Goal: Navigation & Orientation: Find specific page/section

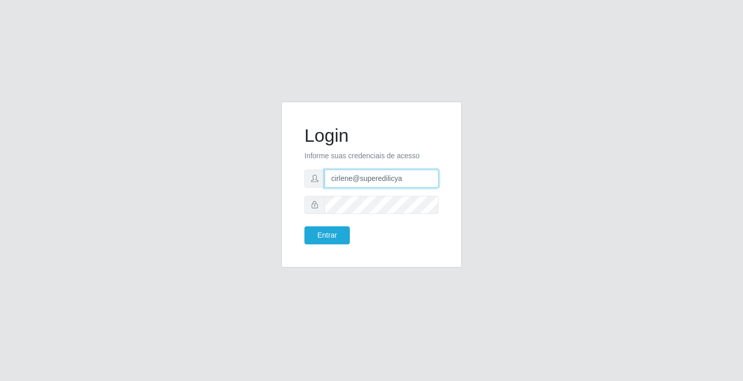
drag, startPoint x: 401, startPoint y: 176, endPoint x: 0, endPoint y: 80, distance: 412.6
click at [0, 80] on div "Login Informe suas credenciais de acesso cirlene@superedilicya Entrar" at bounding box center [371, 190] width 743 height 381
type input "c"
type input "m"
type input "s"
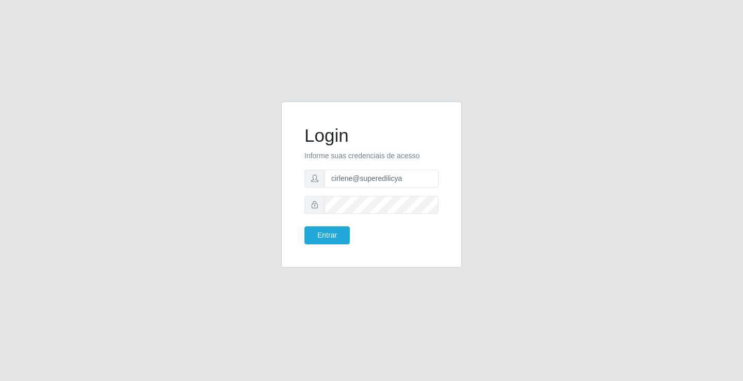
click at [316, 203] on icon at bounding box center [314, 204] width 7 height 7
click at [318, 204] on span at bounding box center [314, 205] width 21 height 18
click at [312, 230] on button "Entrar" at bounding box center [326, 235] width 45 height 18
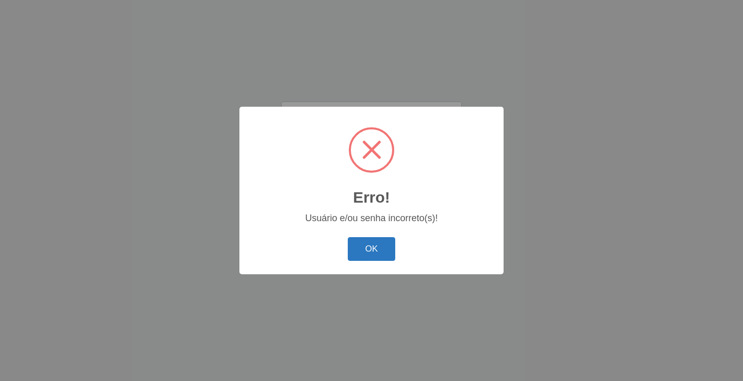
click at [354, 248] on button "OK" at bounding box center [372, 249] width 48 height 24
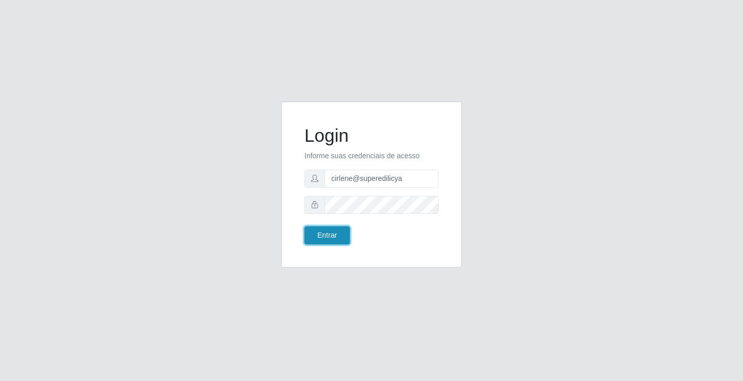
click at [331, 228] on button "Entrar" at bounding box center [326, 235] width 45 height 18
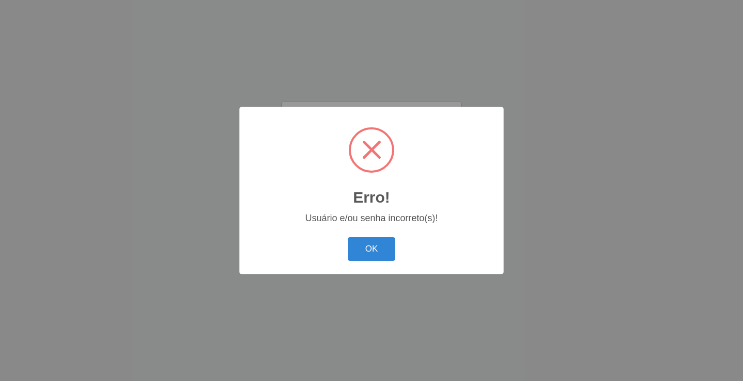
drag, startPoint x: 378, startPoint y: 248, endPoint x: 554, endPoint y: 139, distance: 207.7
click at [381, 247] on button "OK" at bounding box center [372, 249] width 48 height 24
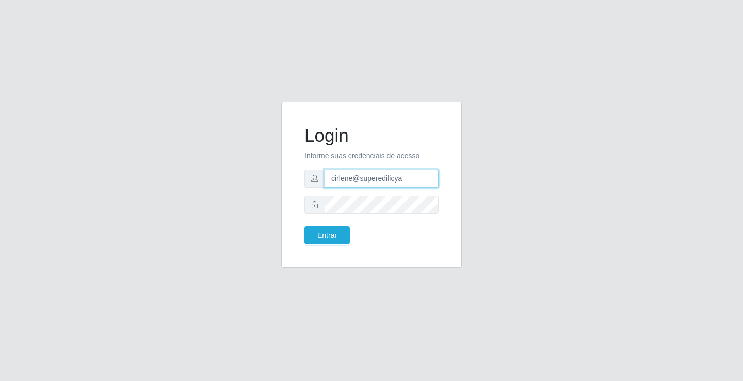
drag, startPoint x: 419, startPoint y: 181, endPoint x: 89, endPoint y: 137, distance: 332.5
click at [89, 137] on div "Login Informe suas credenciais de acesso cirlene@superedilicya Entrar" at bounding box center [371, 191] width 588 height 178
type input "lene@edilicya"
click at [87, 187] on div "Login Informe suas credenciais de acesso lene@edilicya Entrar" at bounding box center [371, 191] width 588 height 178
click at [325, 240] on button "Entrar" at bounding box center [326, 235] width 45 height 18
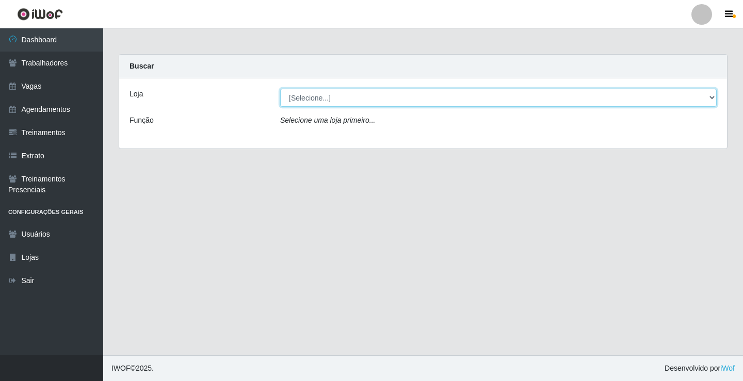
drag, startPoint x: 423, startPoint y: 89, endPoint x: 420, endPoint y: 104, distance: 14.7
click at [421, 96] on select "[Selecione...] Edilicya Supermercado" at bounding box center [498, 98] width 436 height 18
select select "460"
click at [280, 89] on select "[Selecione...] Edilicya Supermercado" at bounding box center [498, 98] width 436 height 18
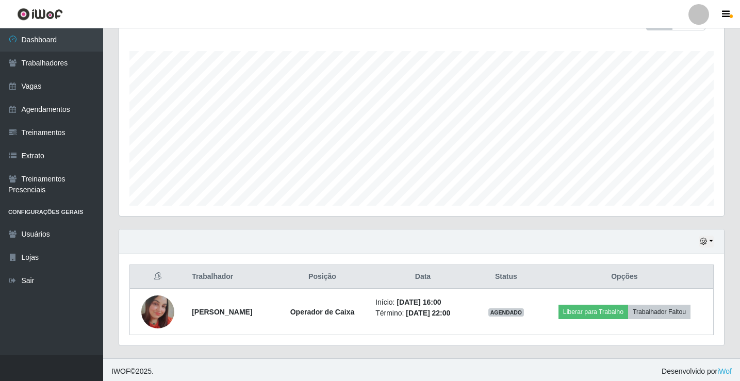
scroll to position [166, 0]
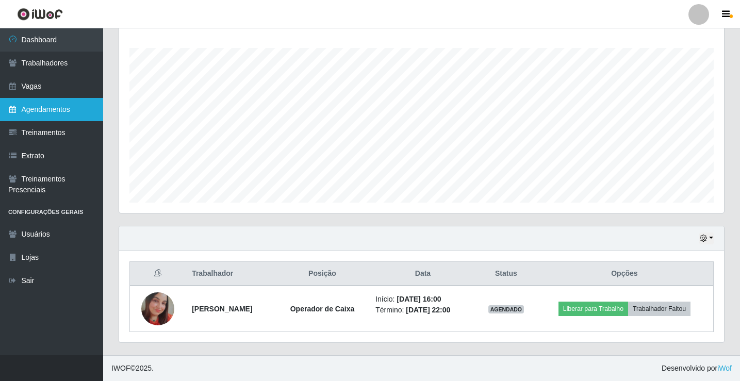
click at [56, 112] on link "Agendamentos" at bounding box center [51, 109] width 103 height 23
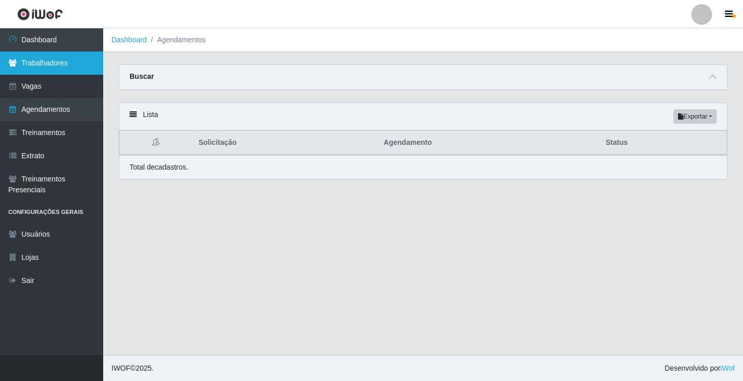
click at [66, 68] on link "Trabalhadores" at bounding box center [51, 63] width 103 height 23
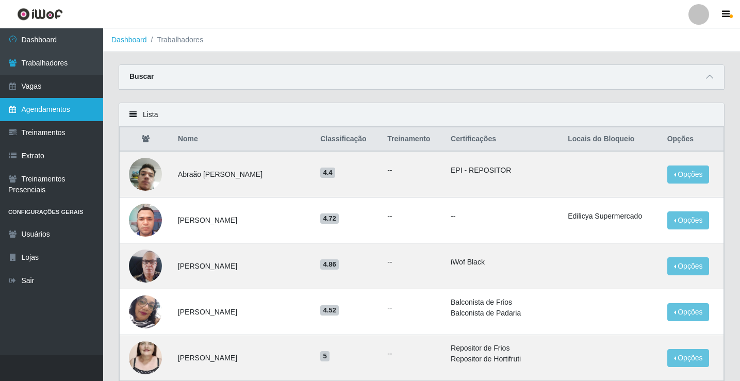
click at [58, 116] on link "Agendamentos" at bounding box center [51, 109] width 103 height 23
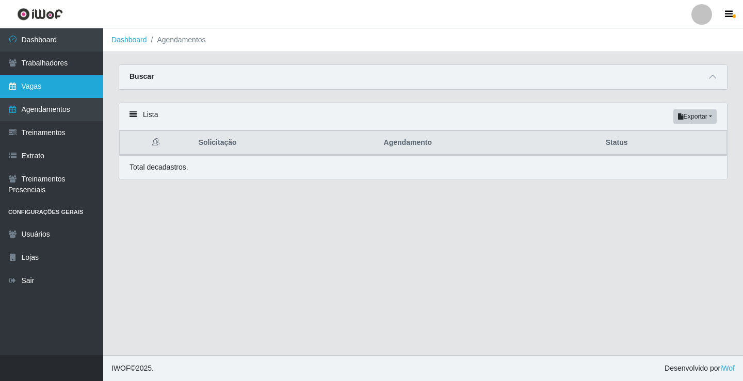
click at [62, 87] on link "Vagas" at bounding box center [51, 86] width 103 height 23
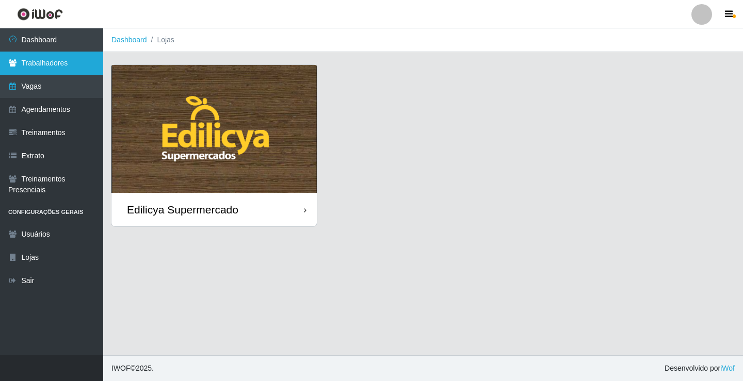
click at [31, 56] on link "Trabalhadores" at bounding box center [51, 63] width 103 height 23
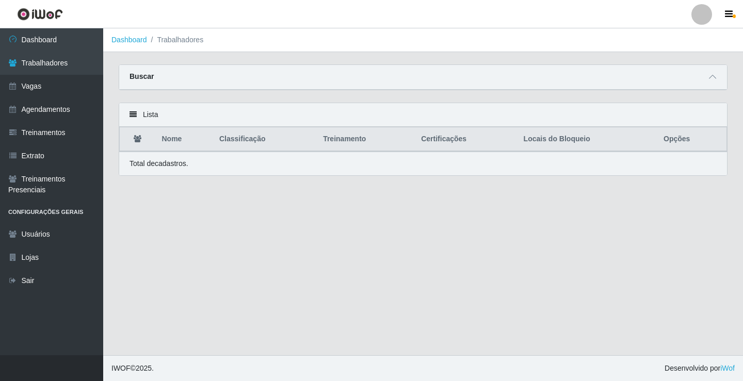
click at [164, 42] on li "Trabalhadores" at bounding box center [175, 40] width 57 height 11
click at [107, 38] on ol "Dashboard Trabalhadores" at bounding box center [423, 40] width 640 height 24
click at [112, 38] on link "Dashboard" at bounding box center [129, 40] width 36 height 8
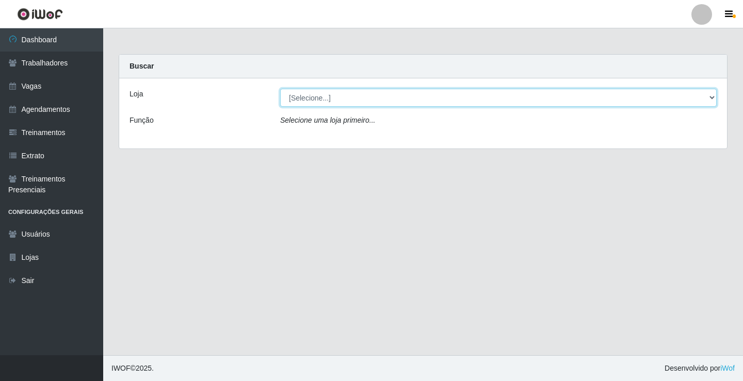
drag, startPoint x: 312, startPoint y: 97, endPoint x: 314, endPoint y: 105, distance: 8.0
click at [312, 97] on select "[Selecione...] Edilicya Supermercado" at bounding box center [498, 98] width 436 height 18
select select "460"
click at [280, 89] on select "[Selecione...] Edilicya Supermercado" at bounding box center [498, 98] width 436 height 18
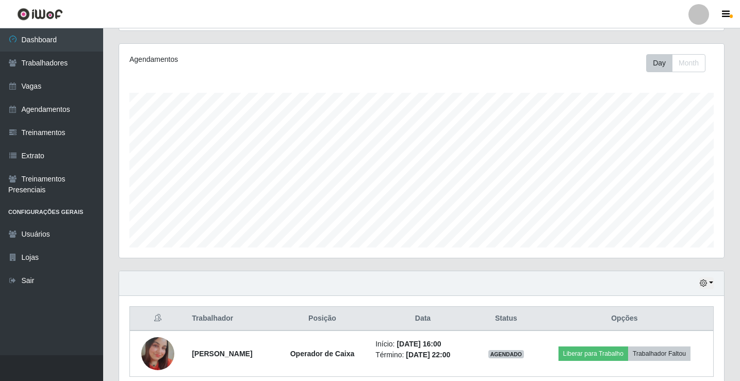
scroll to position [166, 0]
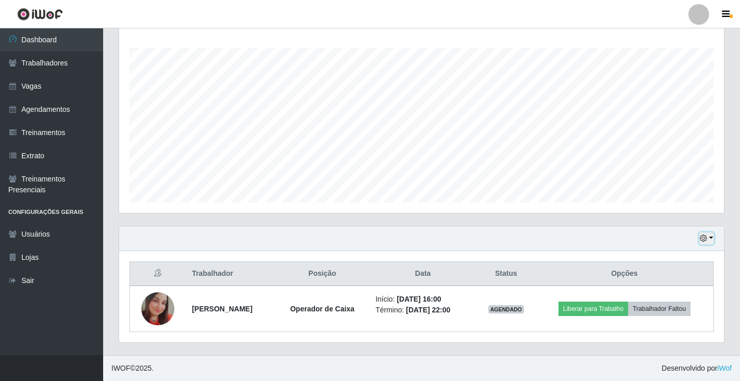
click at [712, 239] on button "button" at bounding box center [706, 239] width 14 height 12
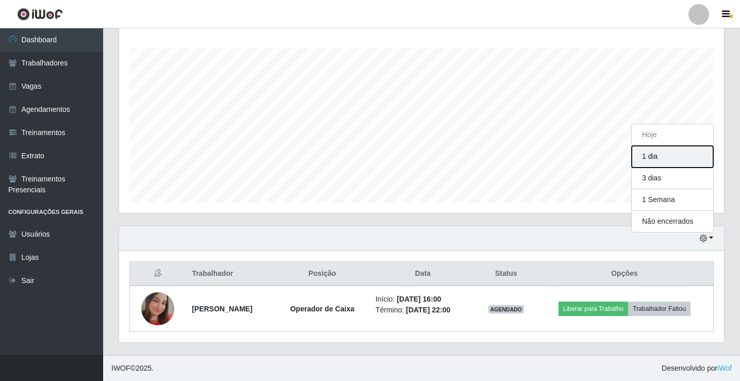
click at [657, 156] on button "1 dia" at bounding box center [672, 157] width 81 height 22
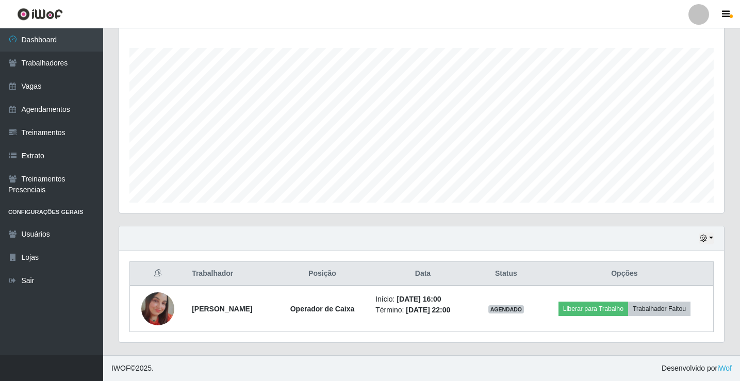
click at [718, 241] on div "Hoje 1 dia 3 dias 1 Semana Não encerrados" at bounding box center [421, 238] width 605 height 25
click at [708, 241] on button "button" at bounding box center [706, 239] width 14 height 12
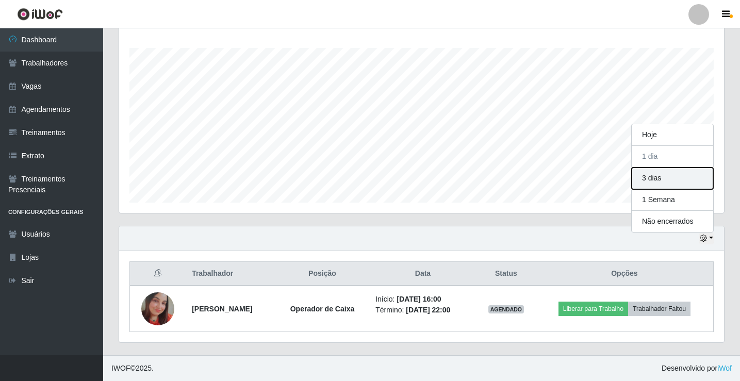
click at [661, 178] on button "3 dias" at bounding box center [672, 179] width 81 height 22
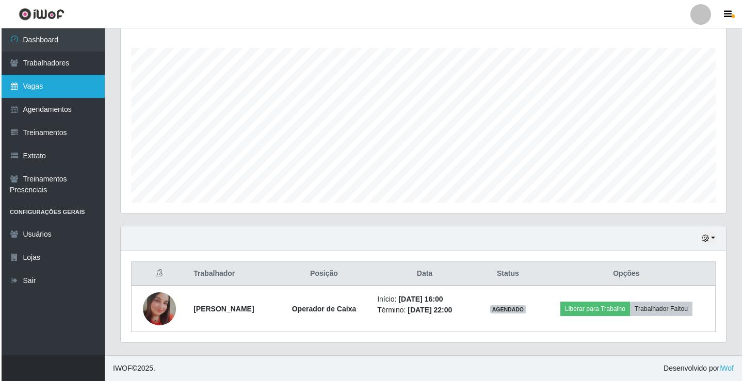
scroll to position [424, 0]
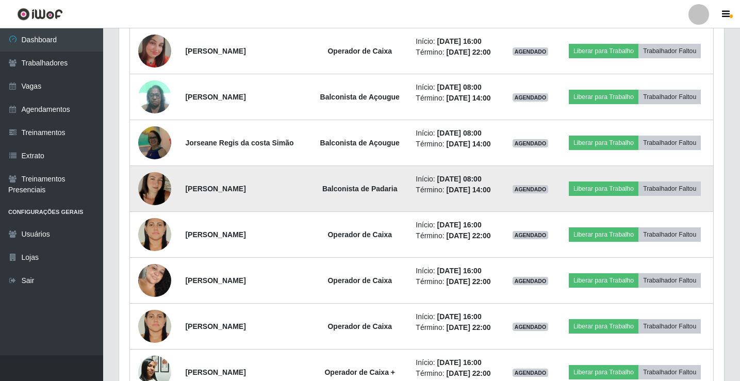
click at [204, 192] on strong "[PERSON_NAME]" at bounding box center [215, 189] width 60 height 8
click at [140, 191] on img at bounding box center [154, 188] width 33 height 59
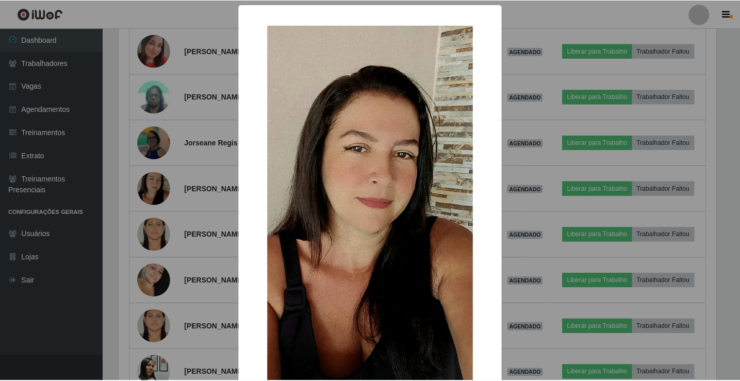
scroll to position [214, 600]
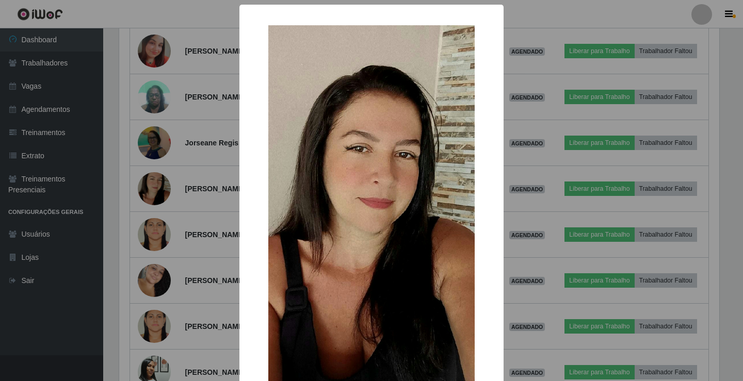
click at [157, 188] on div "× OK Cancel" at bounding box center [371, 190] width 743 height 381
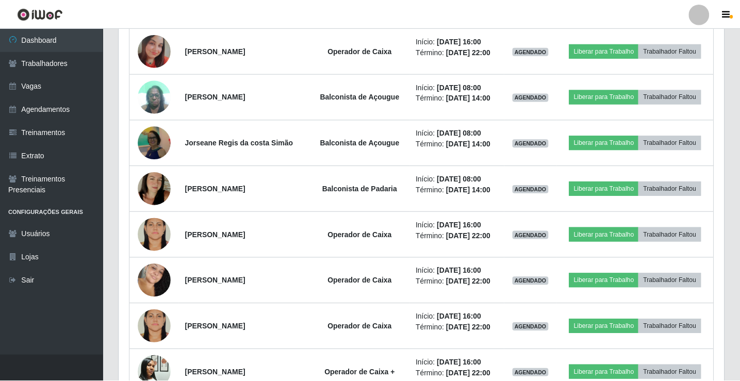
scroll to position [214, 605]
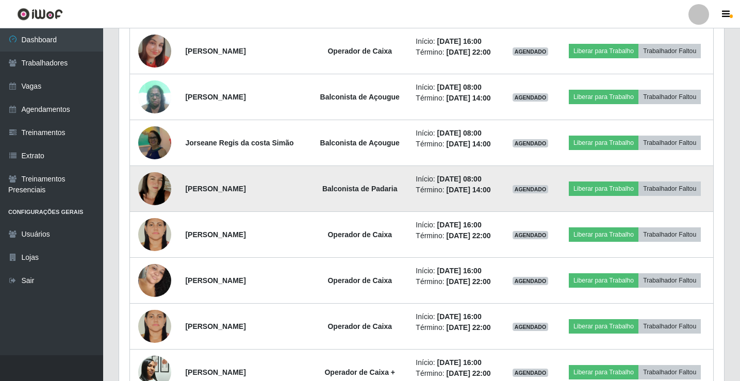
click at [343, 192] on strong "Balconista de Padaria" at bounding box center [359, 189] width 75 height 8
